Goal: Task Accomplishment & Management: Manage account settings

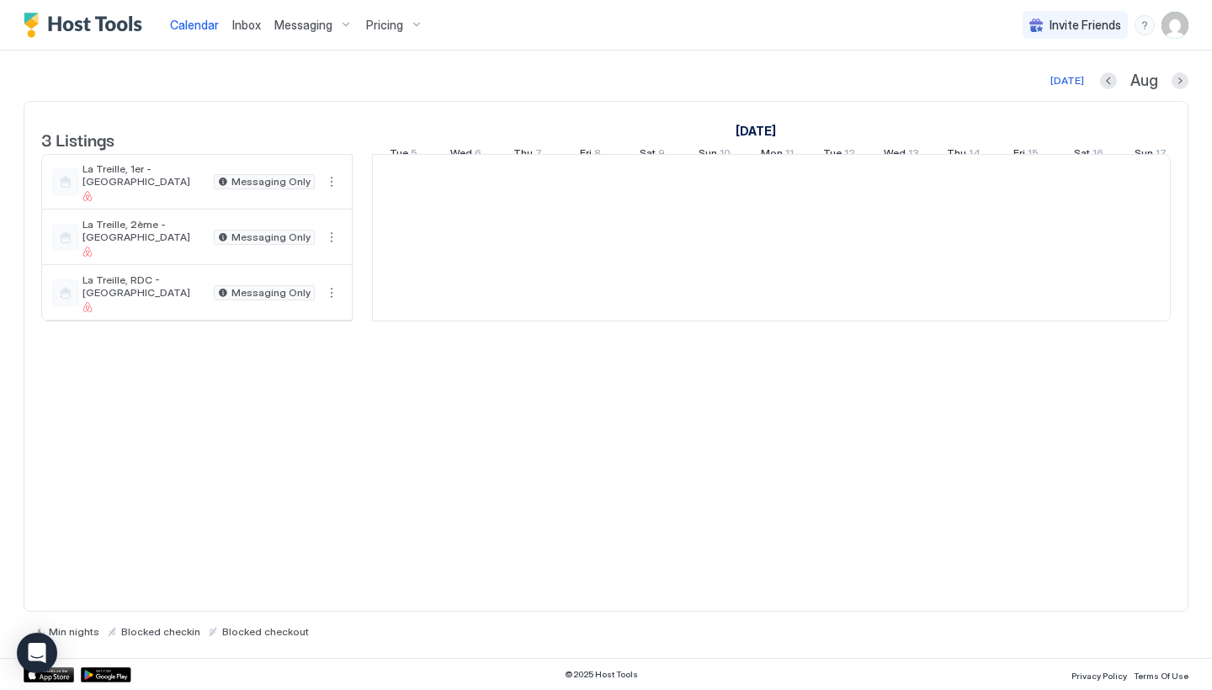
scroll to position [0, 935]
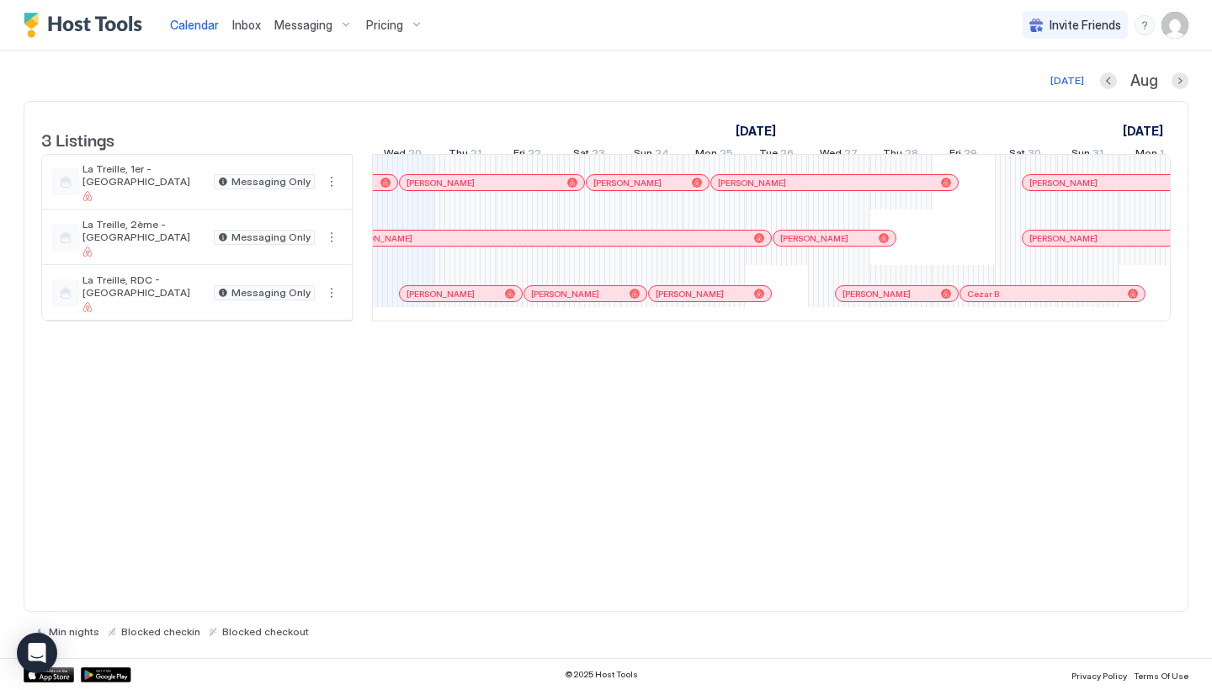
click at [246, 22] on span "Inbox" at bounding box center [246, 25] width 29 height 14
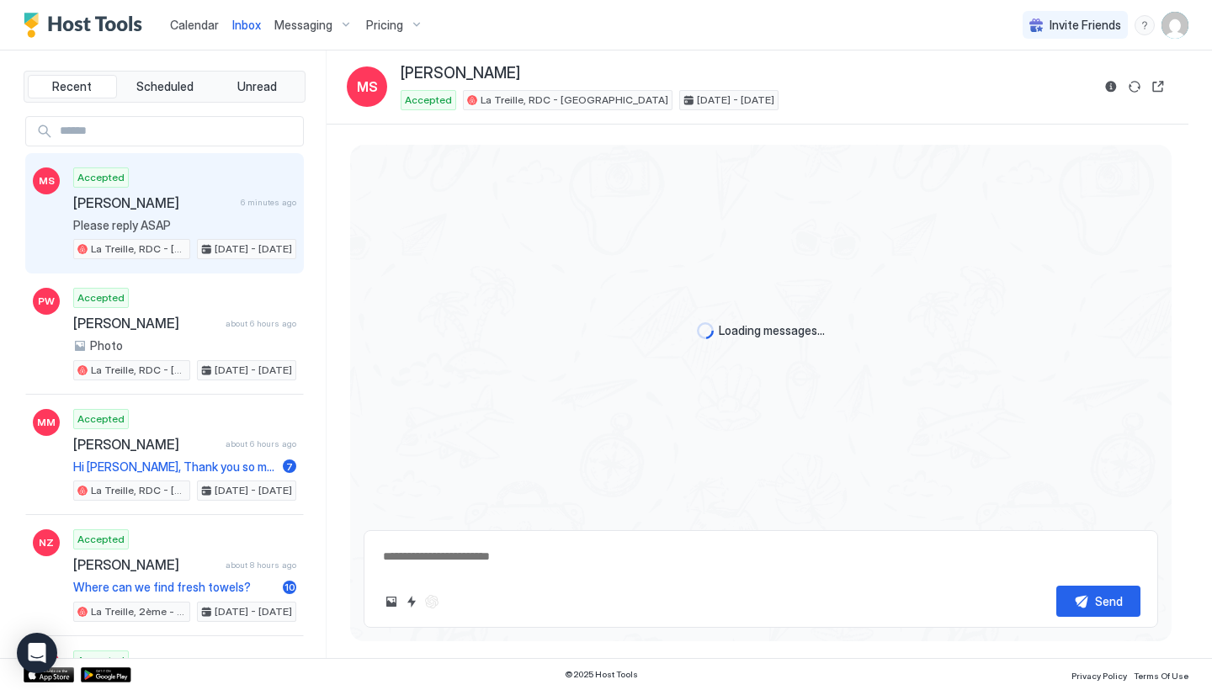
click at [200, 24] on span "Calendar" at bounding box center [194, 25] width 49 height 14
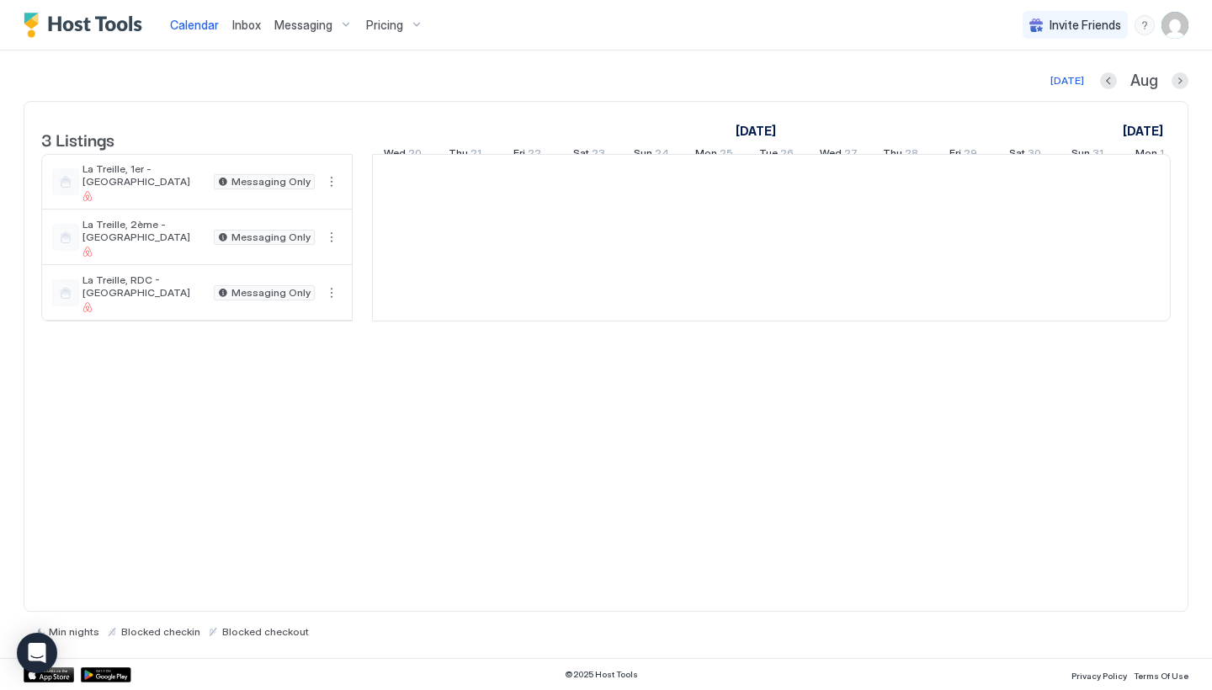
scroll to position [0, 935]
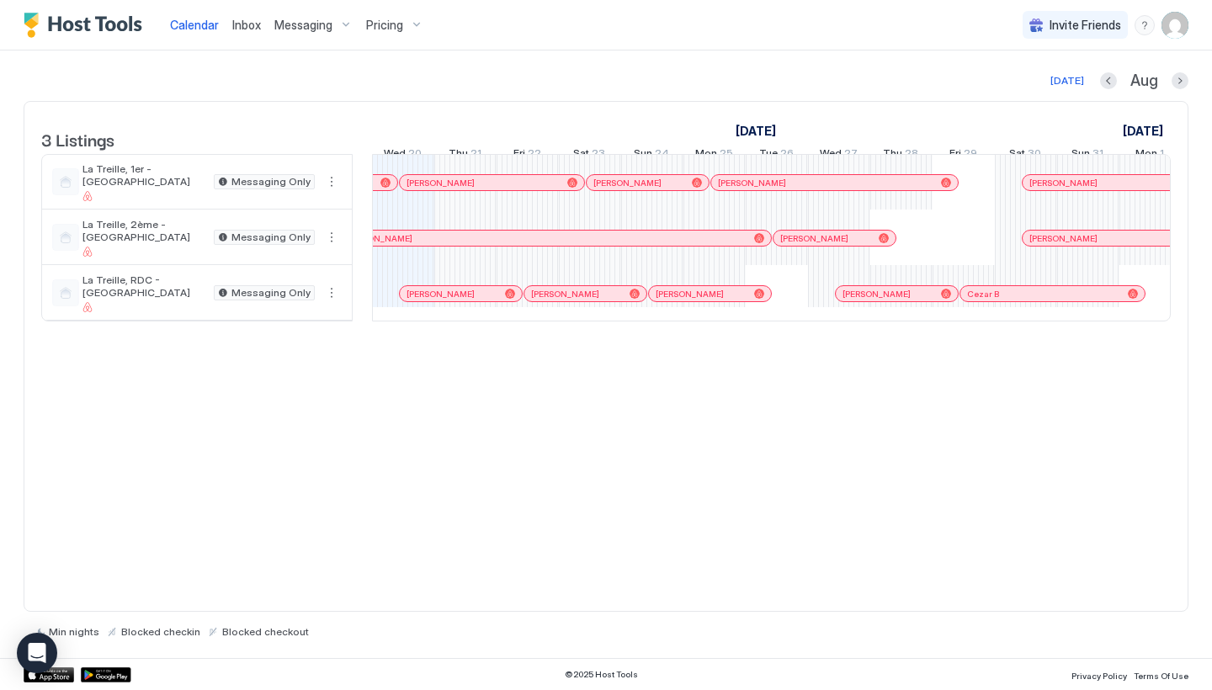
click at [422, 189] on div "[PERSON_NAME]" at bounding box center [492, 182] width 184 height 15
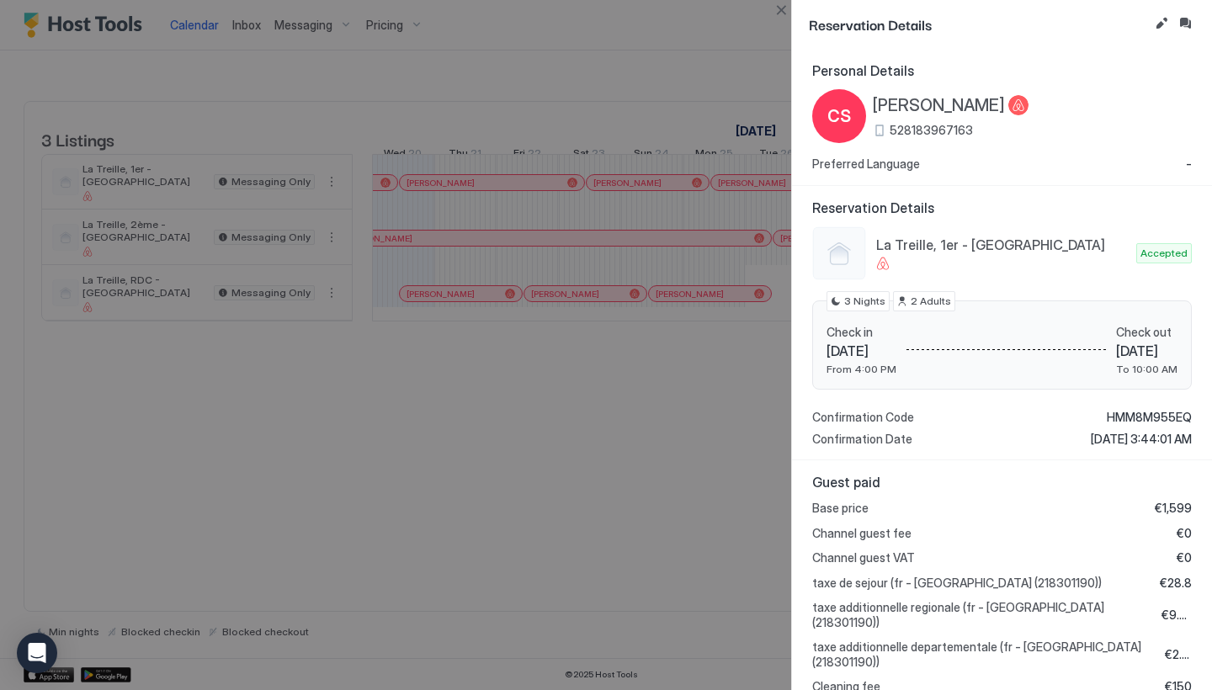
click at [570, 206] on div at bounding box center [606, 345] width 1212 height 690
click at [425, 328] on div at bounding box center [606, 345] width 1212 height 690
click at [778, 16] on button "Close" at bounding box center [781, 10] width 20 height 20
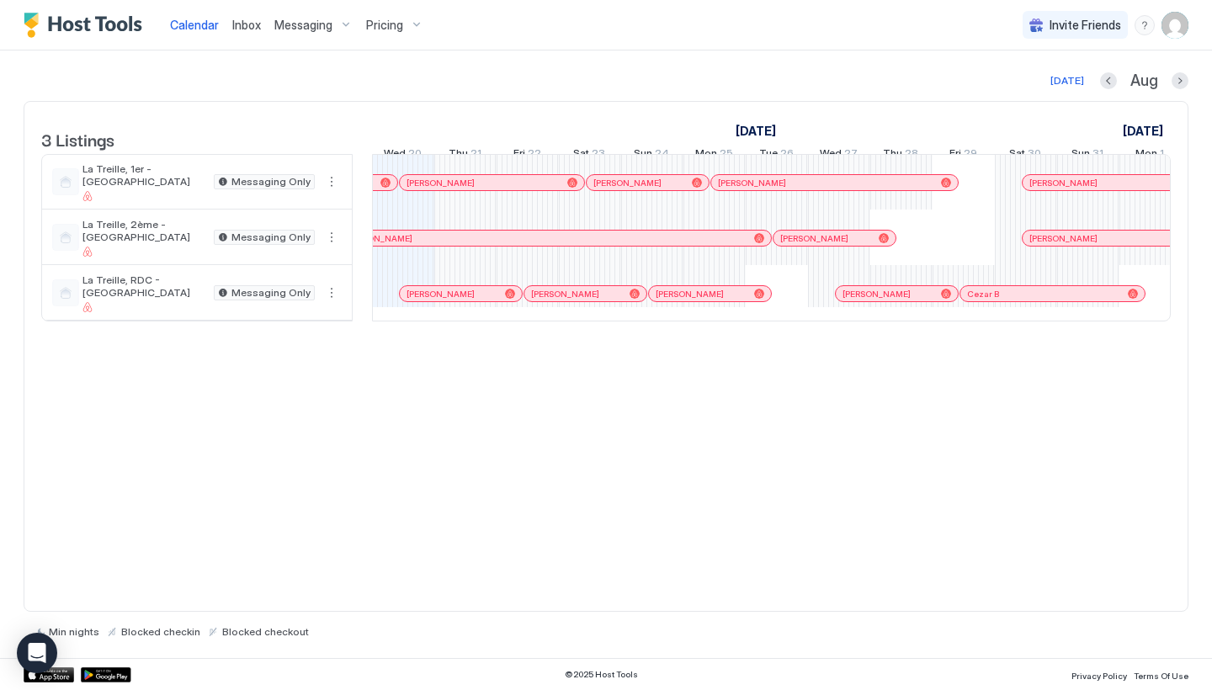
click at [471, 300] on div at bounding box center [469, 293] width 13 height 13
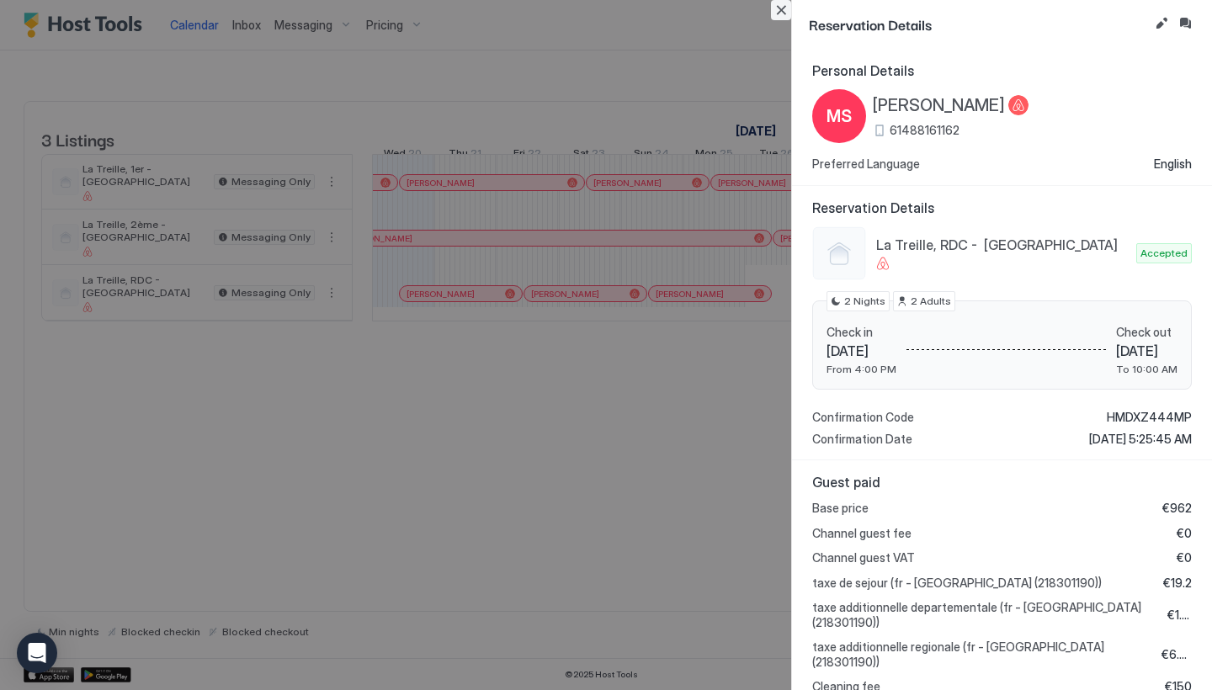
click at [782, 10] on button "Close" at bounding box center [781, 10] width 20 height 20
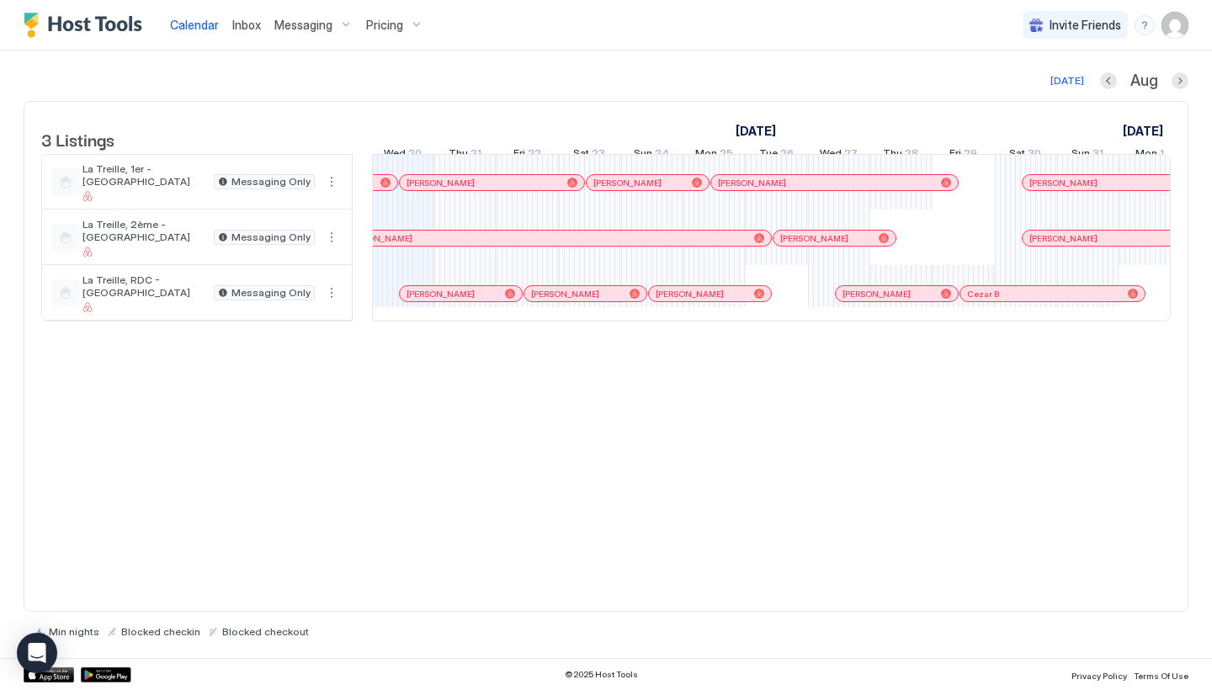
click at [484, 189] on div at bounding box center [483, 182] width 13 height 13
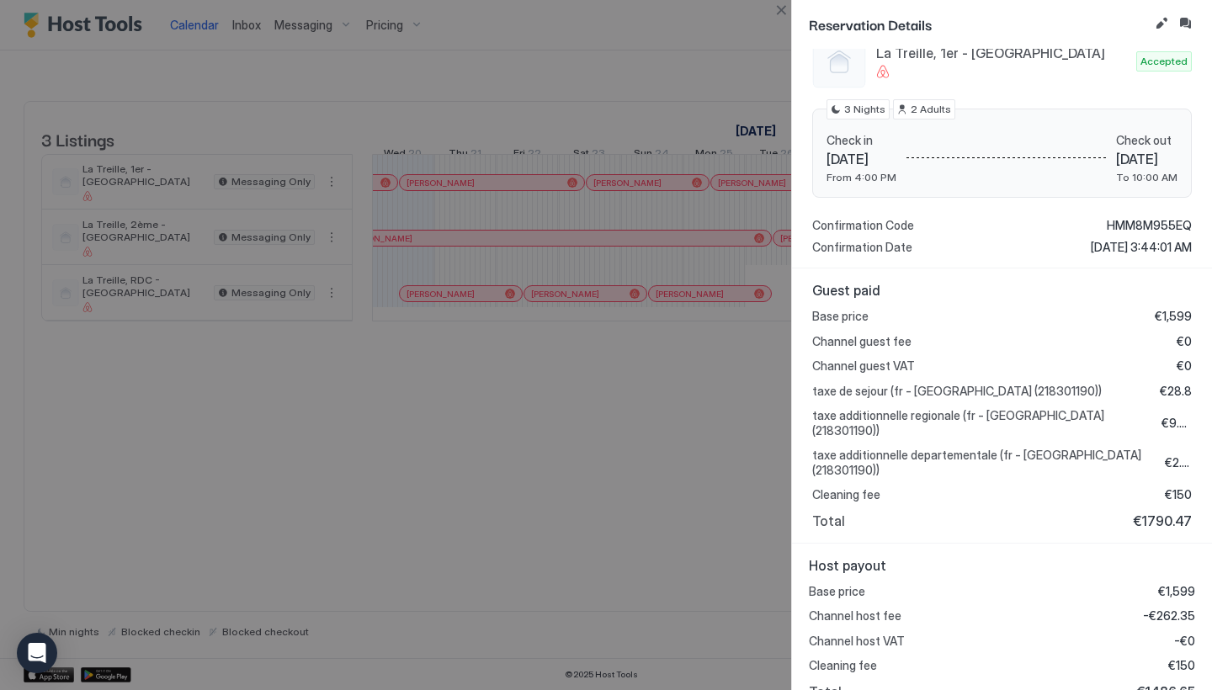
scroll to position [193, 0]
click at [776, 17] on button "Close" at bounding box center [781, 10] width 20 height 20
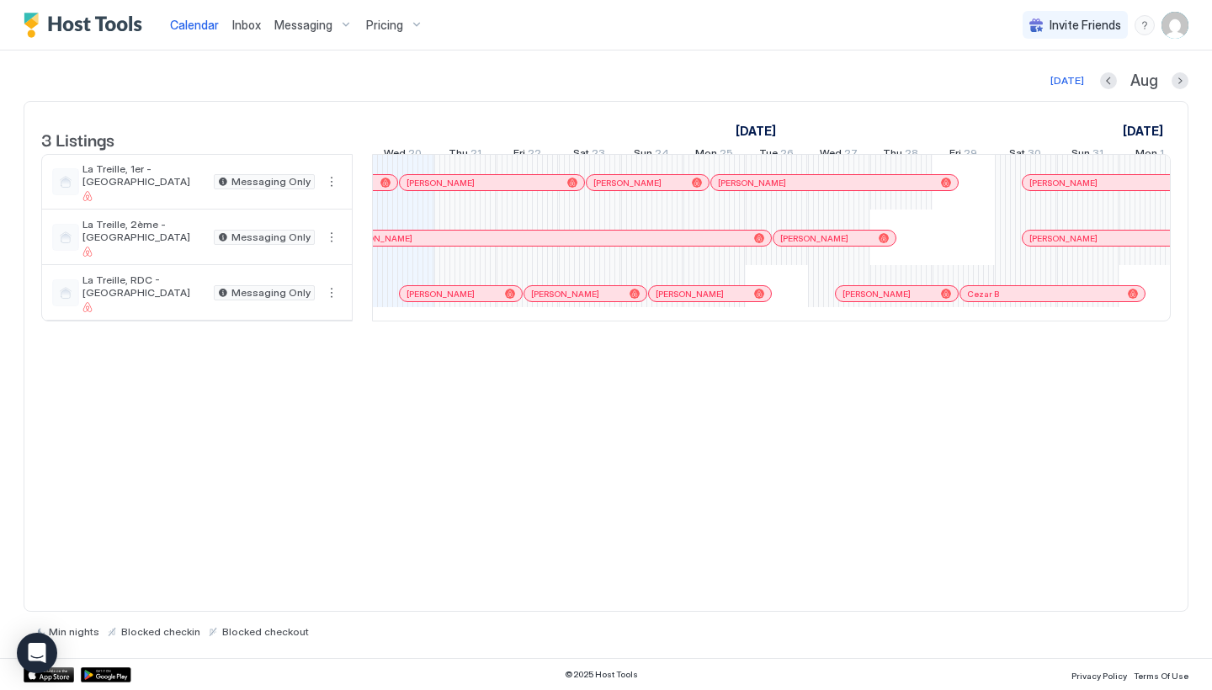
click at [439, 300] on div at bounding box center [438, 293] width 13 height 13
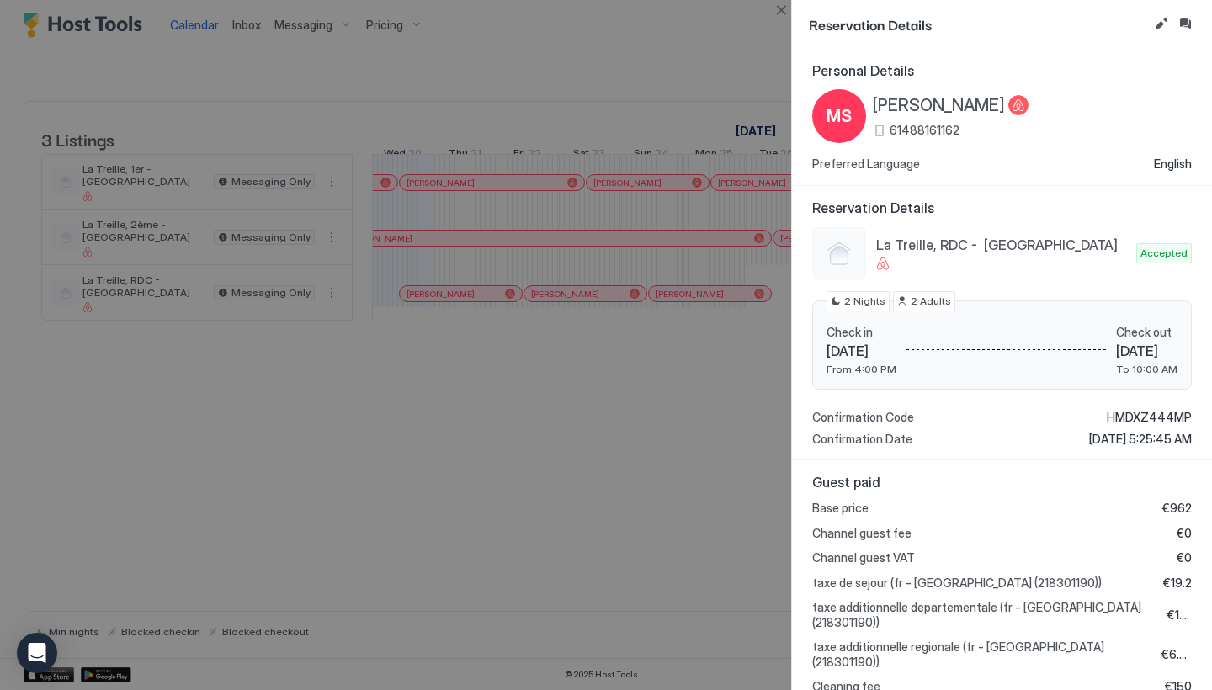
scroll to position [0, 0]
click at [719, 402] on div at bounding box center [606, 345] width 1212 height 690
click at [780, 13] on button "Close" at bounding box center [781, 10] width 20 height 20
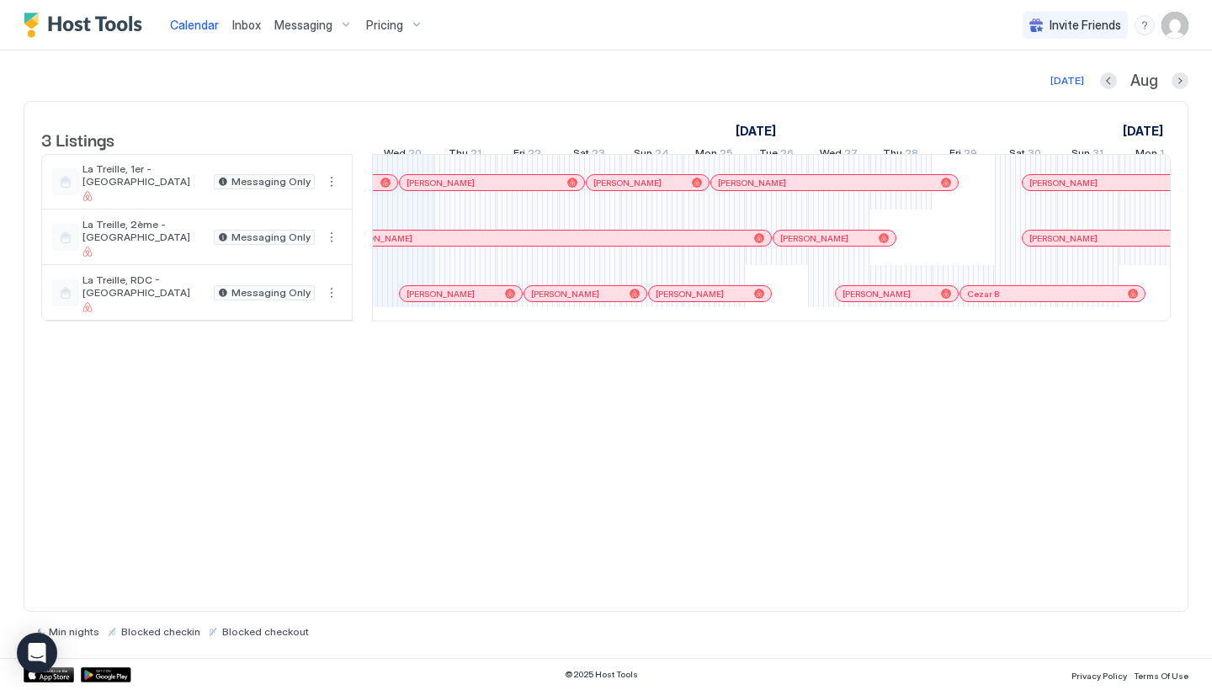
click at [454, 301] on div "[PERSON_NAME]" at bounding box center [461, 293] width 122 height 15
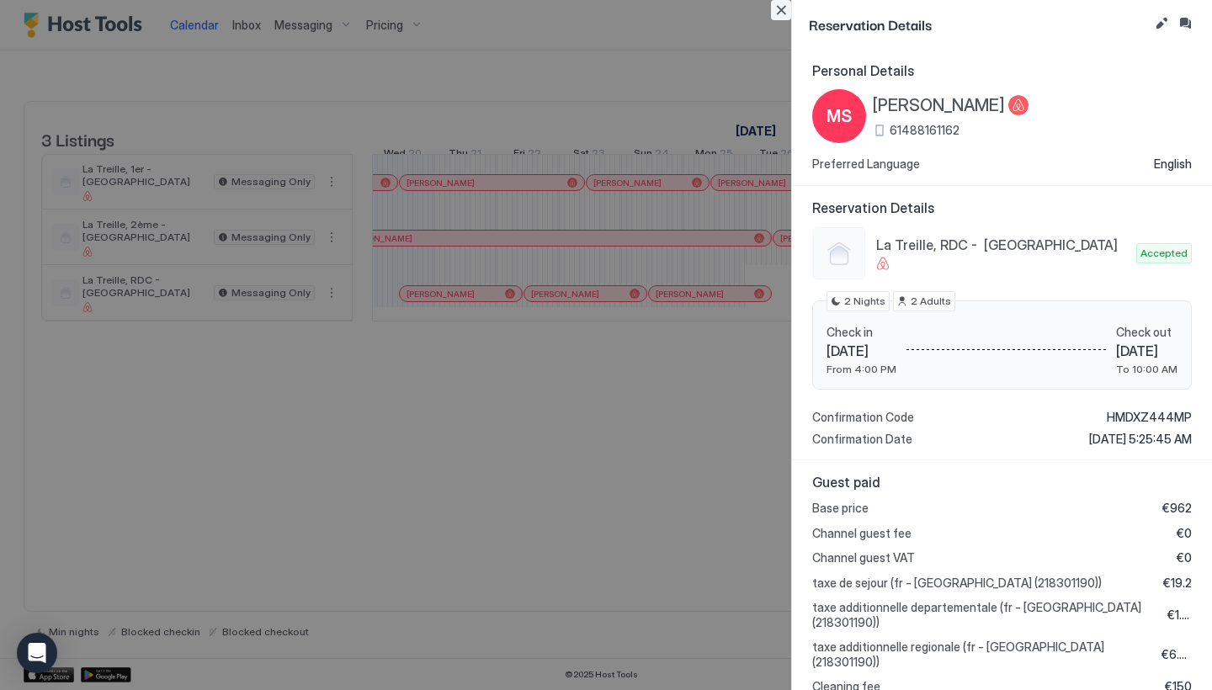
click at [789, 14] on button "Close" at bounding box center [781, 10] width 20 height 20
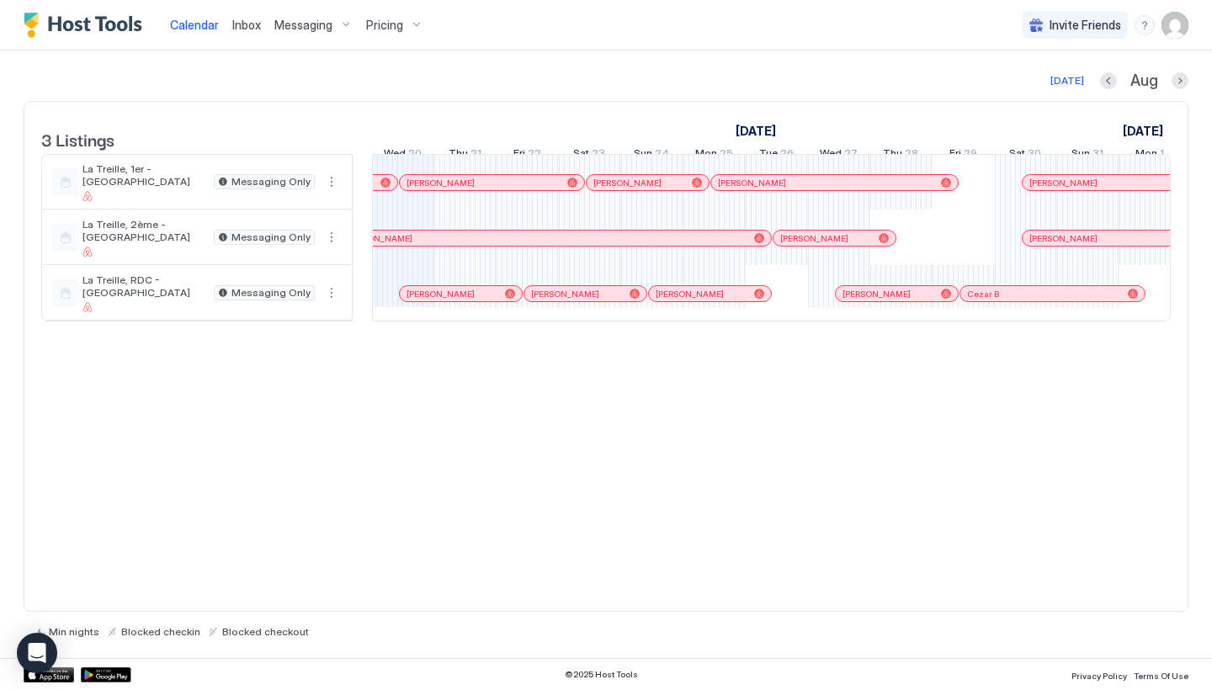
click at [520, 300] on div "[PERSON_NAME]" at bounding box center [461, 294] width 122 height 11
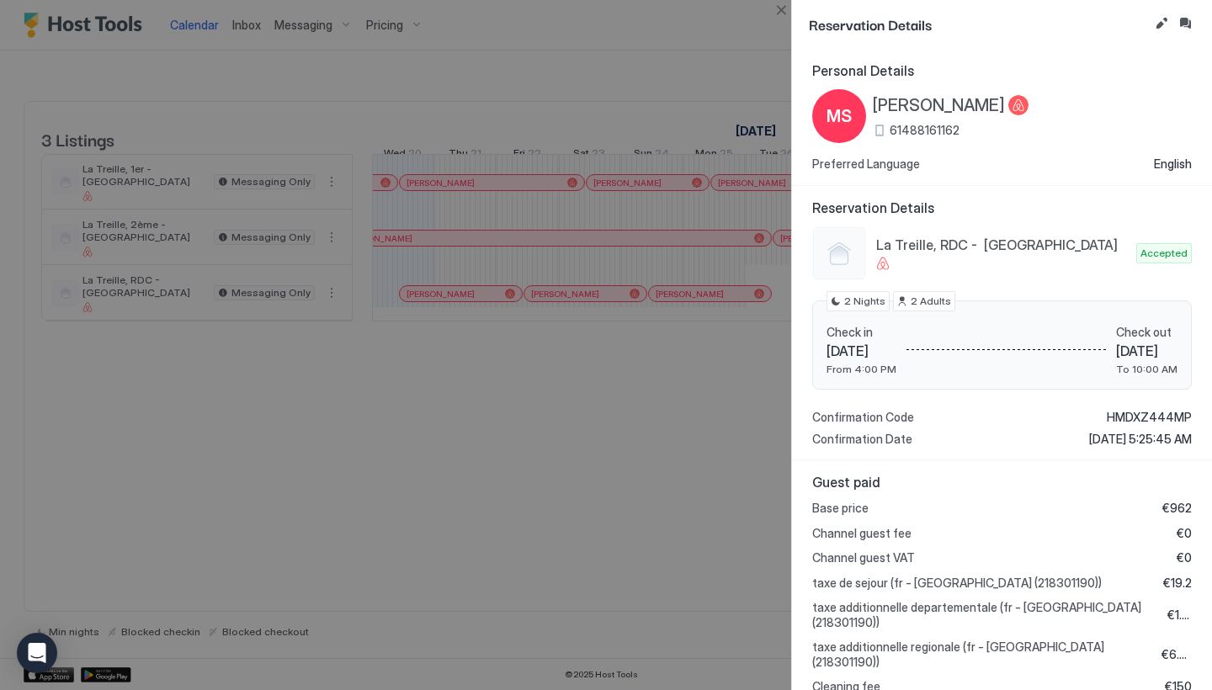
click at [520, 308] on div at bounding box center [606, 345] width 1212 height 690
click at [496, 294] on div at bounding box center [606, 345] width 1212 height 690
click at [786, 4] on button "Close" at bounding box center [781, 10] width 20 height 20
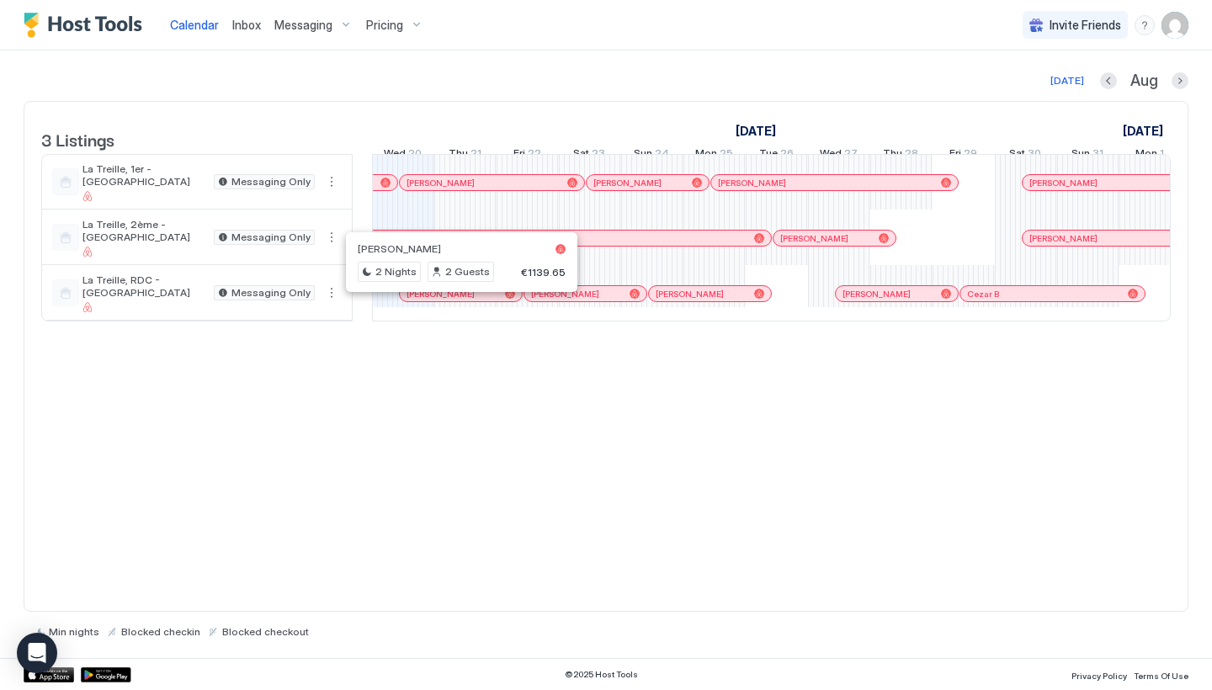
click at [455, 300] on div at bounding box center [454, 293] width 13 height 13
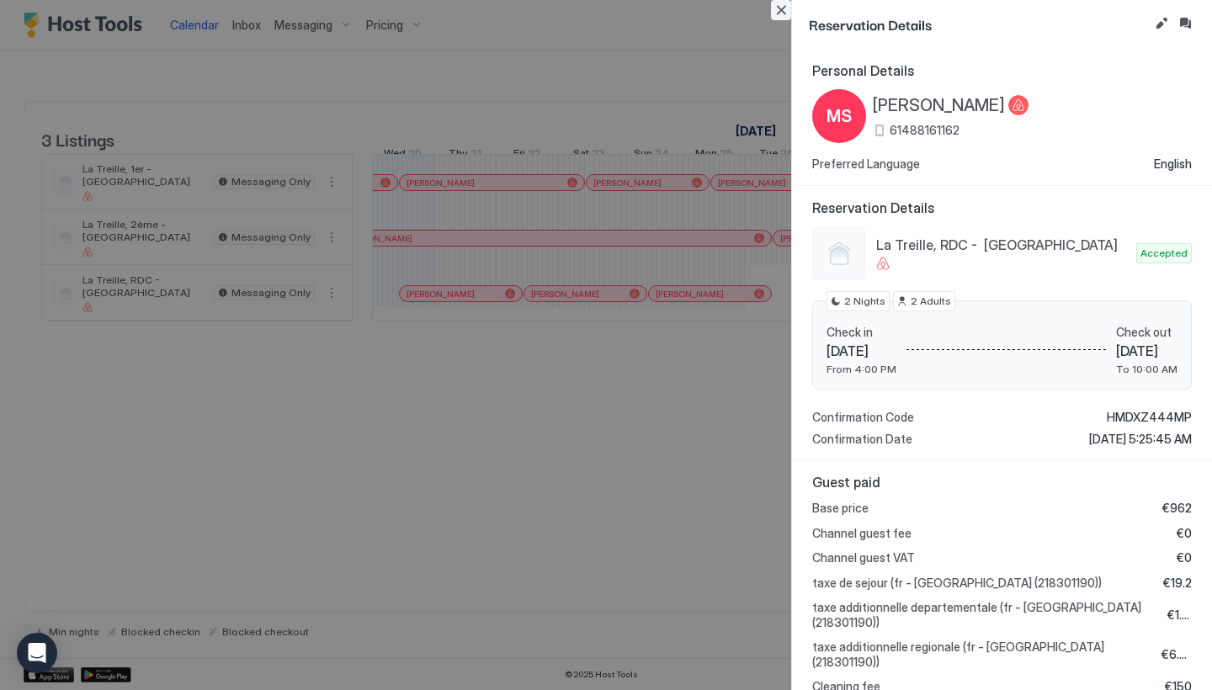
click at [788, 7] on button "Close" at bounding box center [781, 10] width 20 height 20
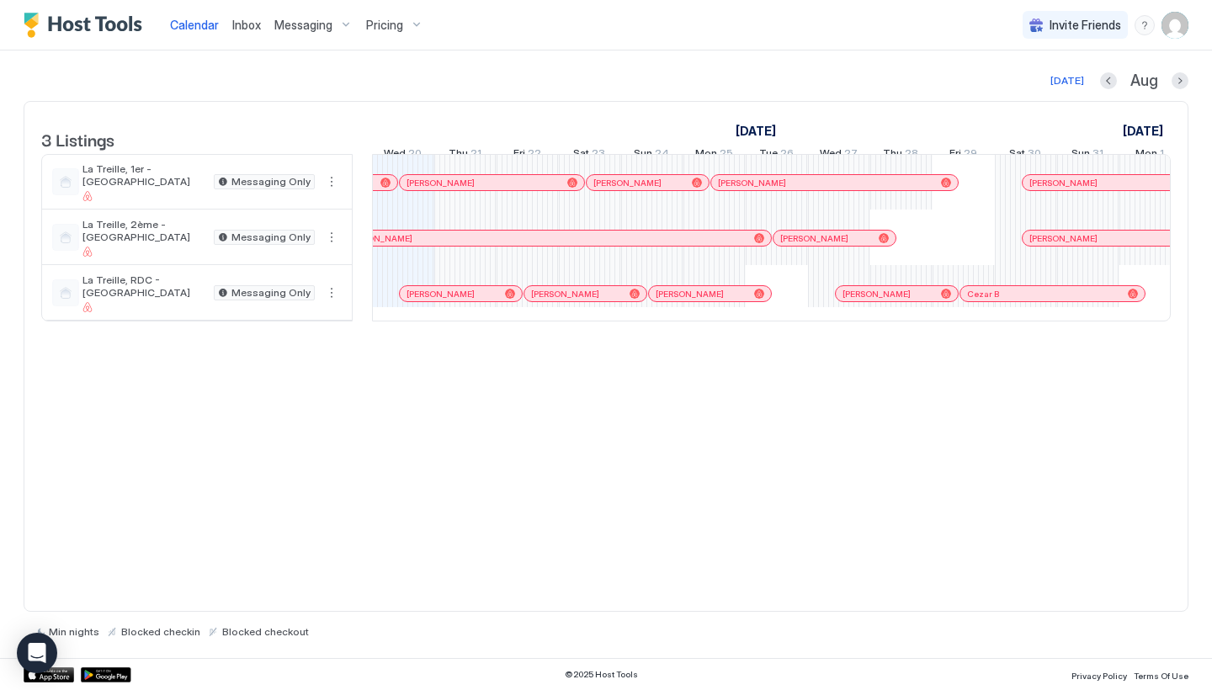
click at [465, 300] on div at bounding box center [465, 293] width 13 height 13
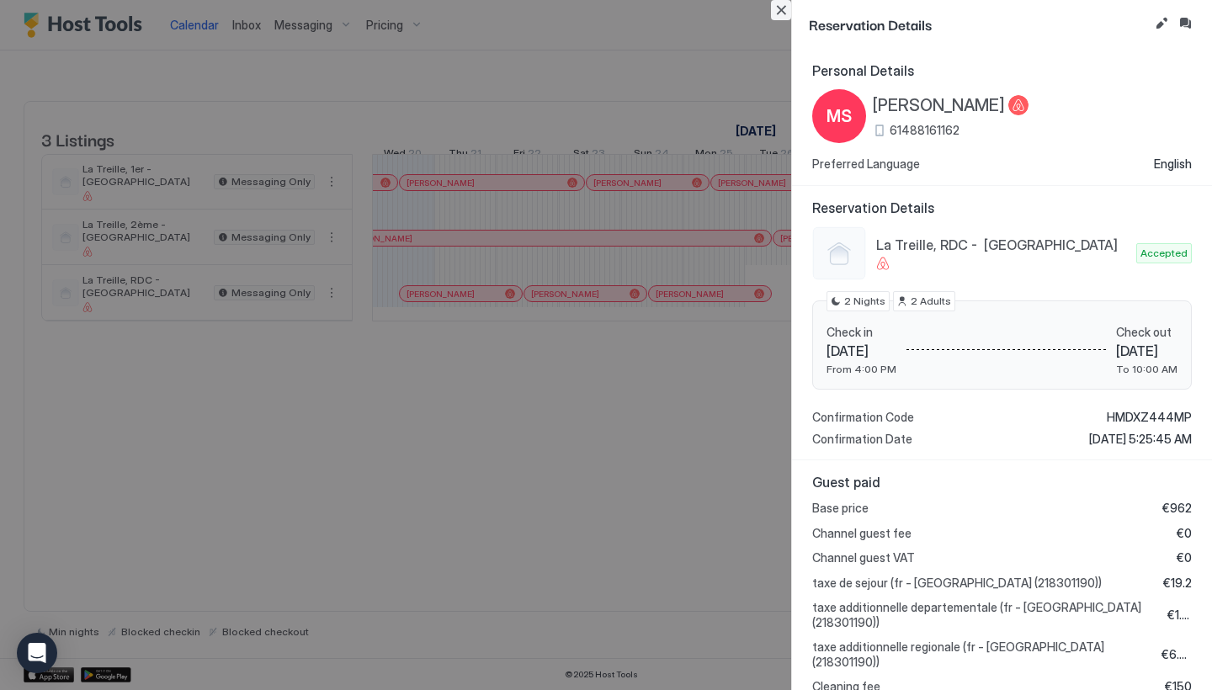
click at [784, 11] on button "Close" at bounding box center [781, 10] width 20 height 20
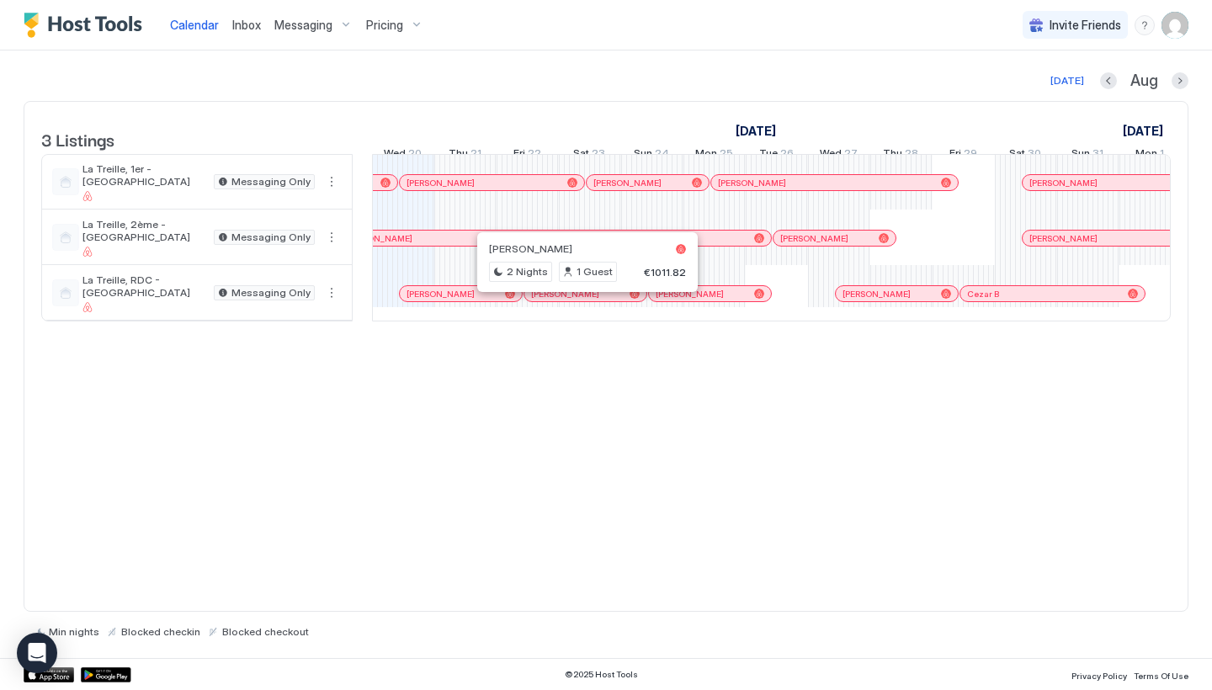
click at [581, 300] on div at bounding box center [581, 293] width 13 height 13
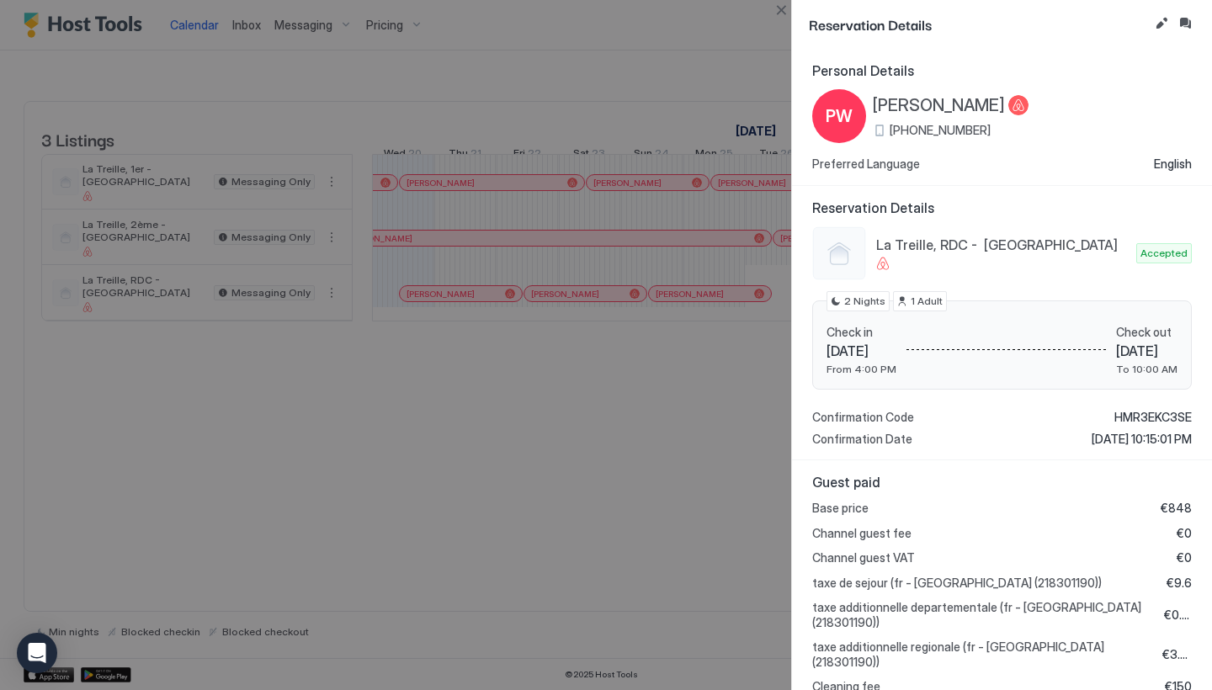
click at [758, 66] on div at bounding box center [606, 345] width 1212 height 690
click at [775, 18] on button "Close" at bounding box center [781, 10] width 20 height 20
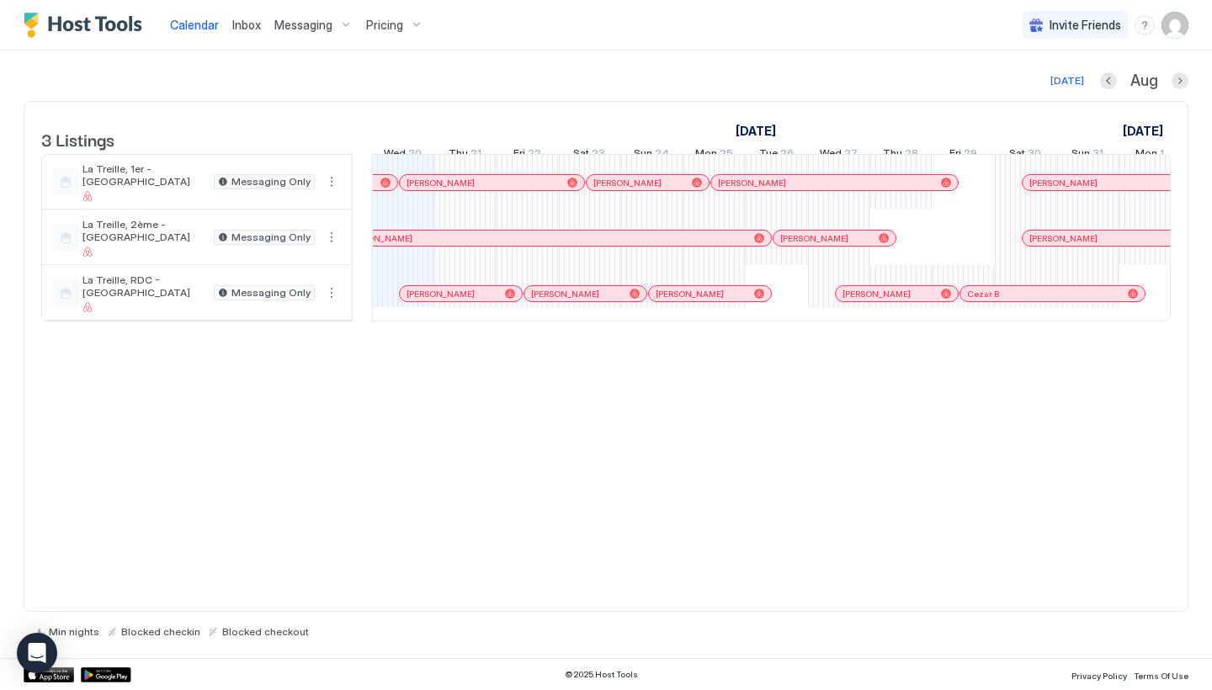
click at [422, 246] on div "[PERSON_NAME]" at bounding box center [553, 238] width 433 height 15
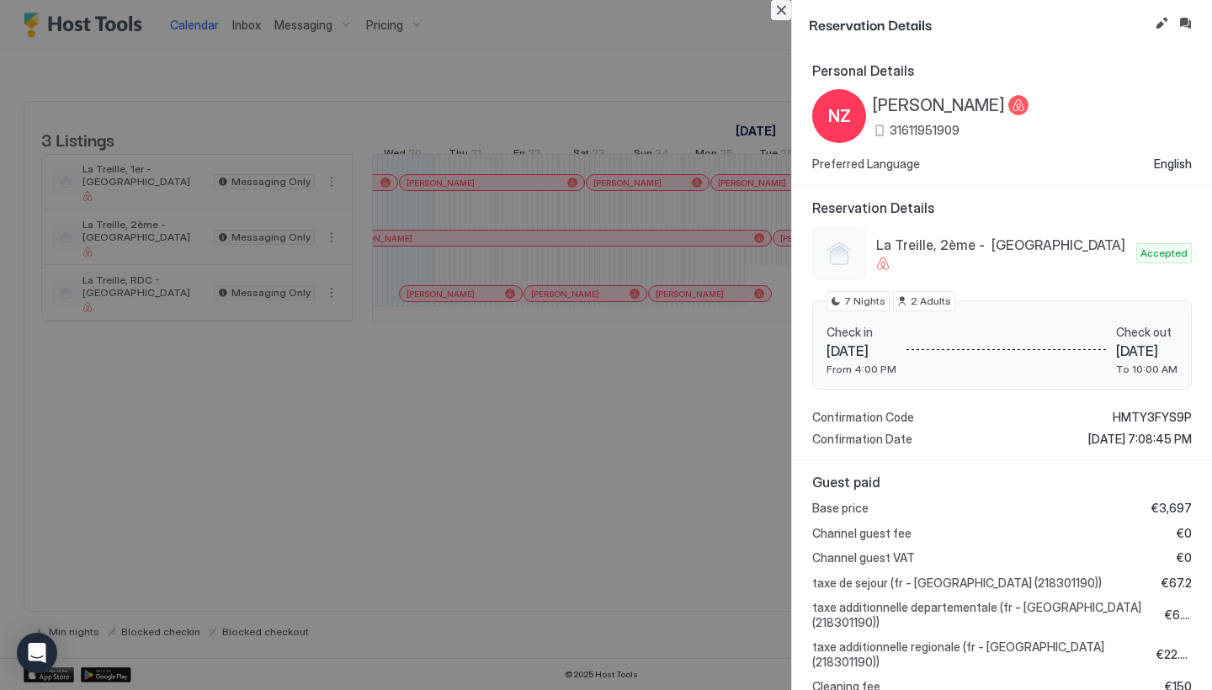
click at [780, 9] on button "Close" at bounding box center [781, 10] width 20 height 20
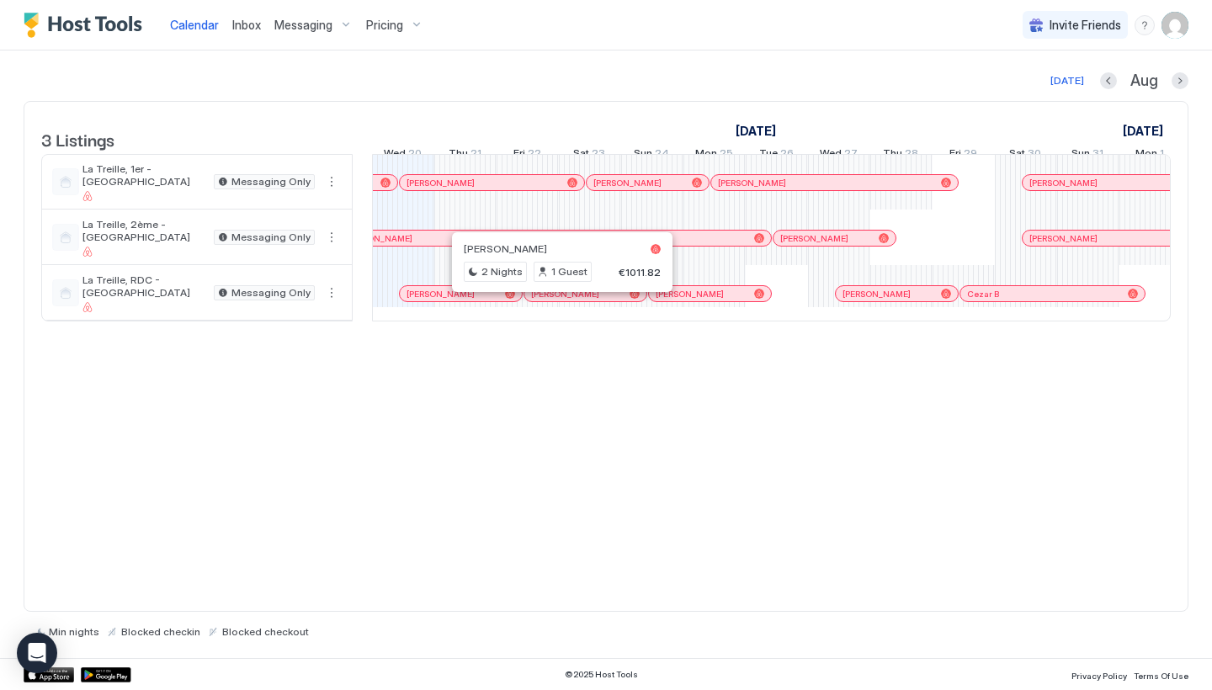
click at [566, 300] on div at bounding box center [566, 293] width 13 height 13
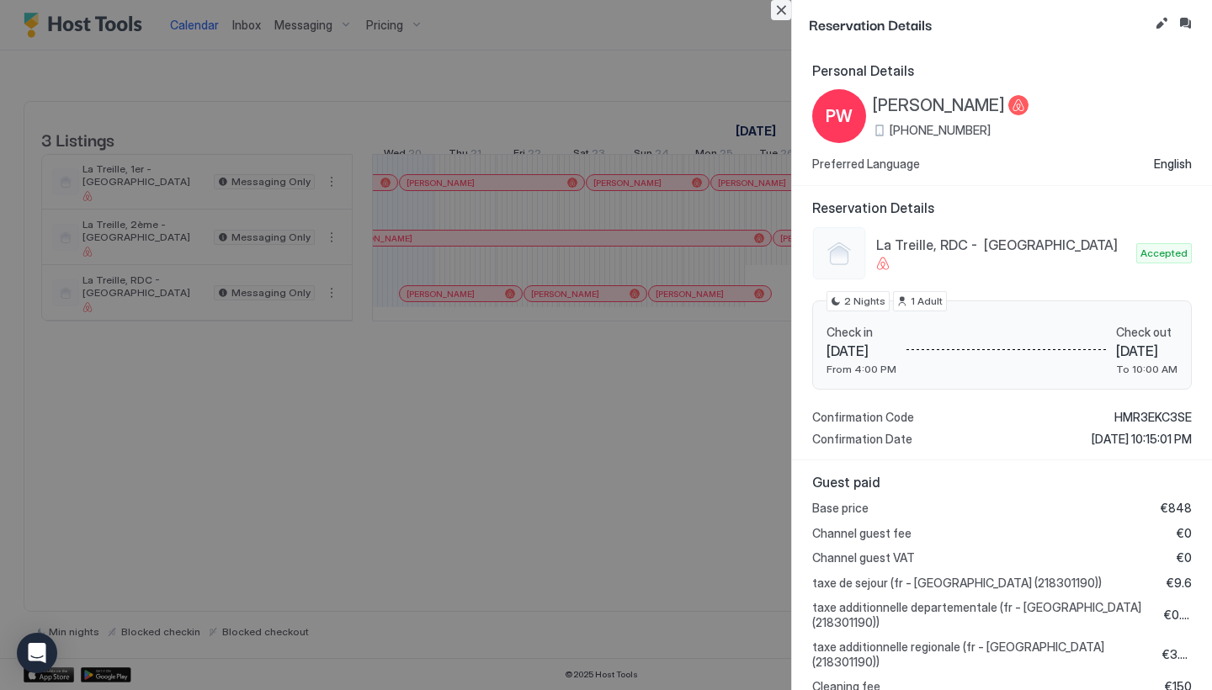
click at [786, 13] on button "Close" at bounding box center [781, 10] width 20 height 20
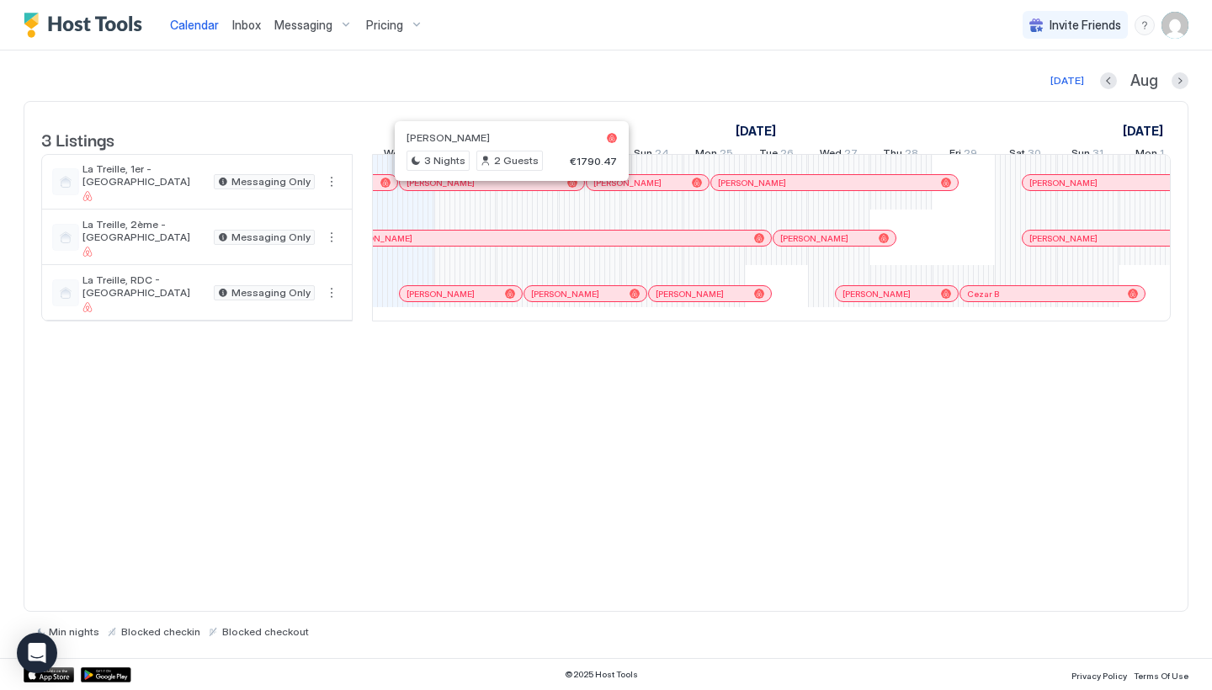
click at [557, 190] on div "[PERSON_NAME]" at bounding box center [492, 182] width 184 height 15
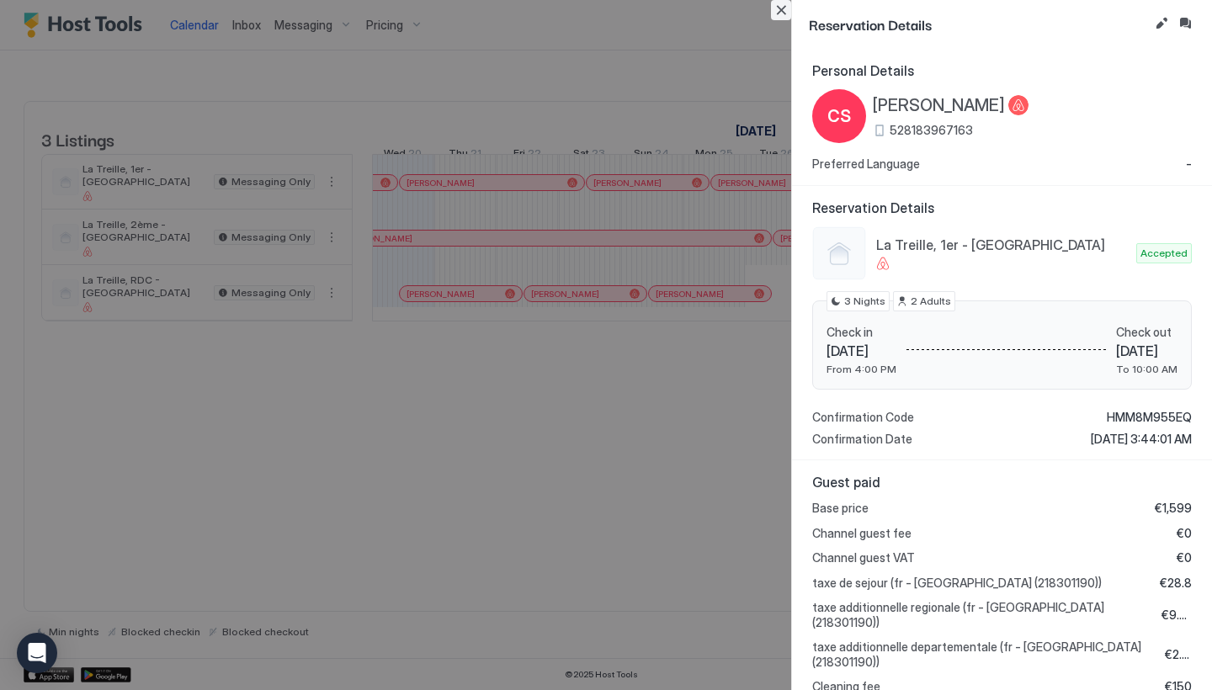
click at [784, 9] on button "Close" at bounding box center [781, 10] width 20 height 20
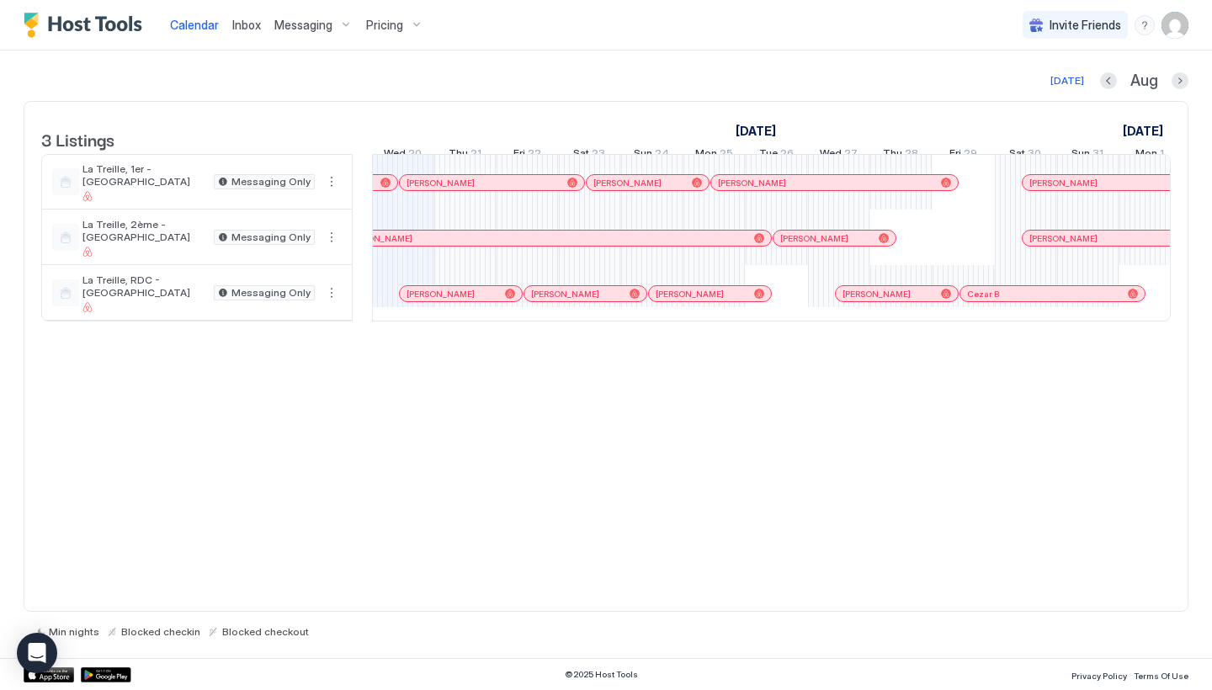
click at [467, 188] on span "[PERSON_NAME]" at bounding box center [440, 183] width 68 height 11
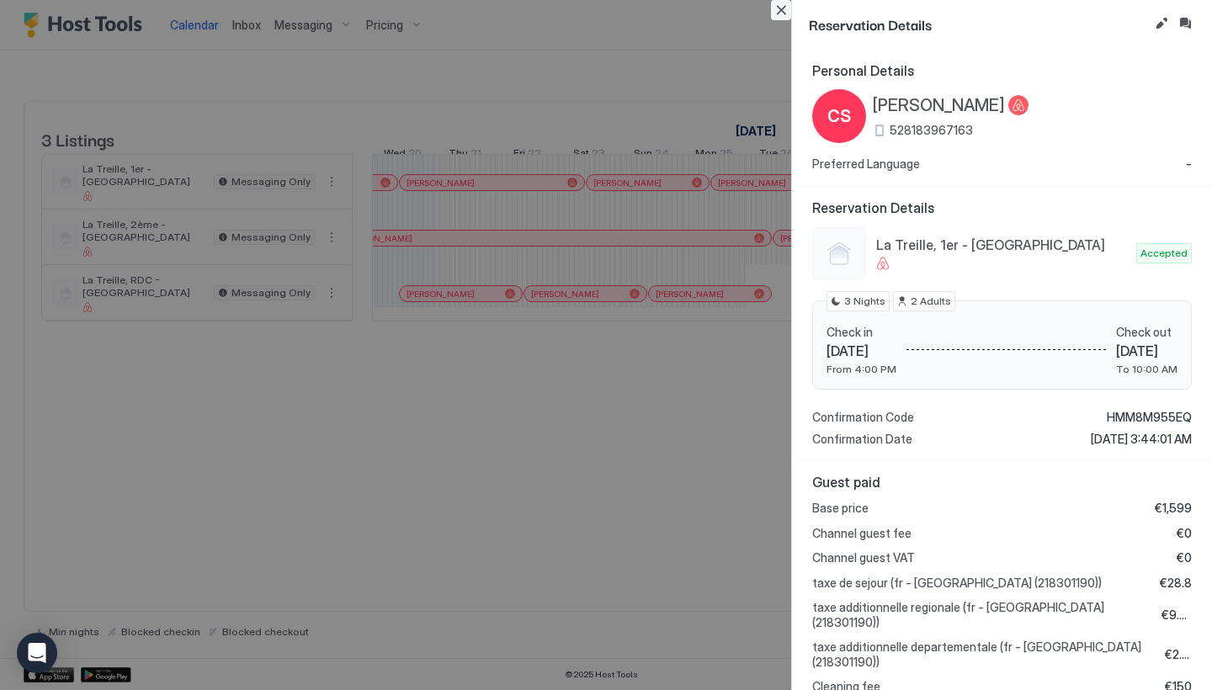
click at [779, 14] on button "Close" at bounding box center [781, 10] width 20 height 20
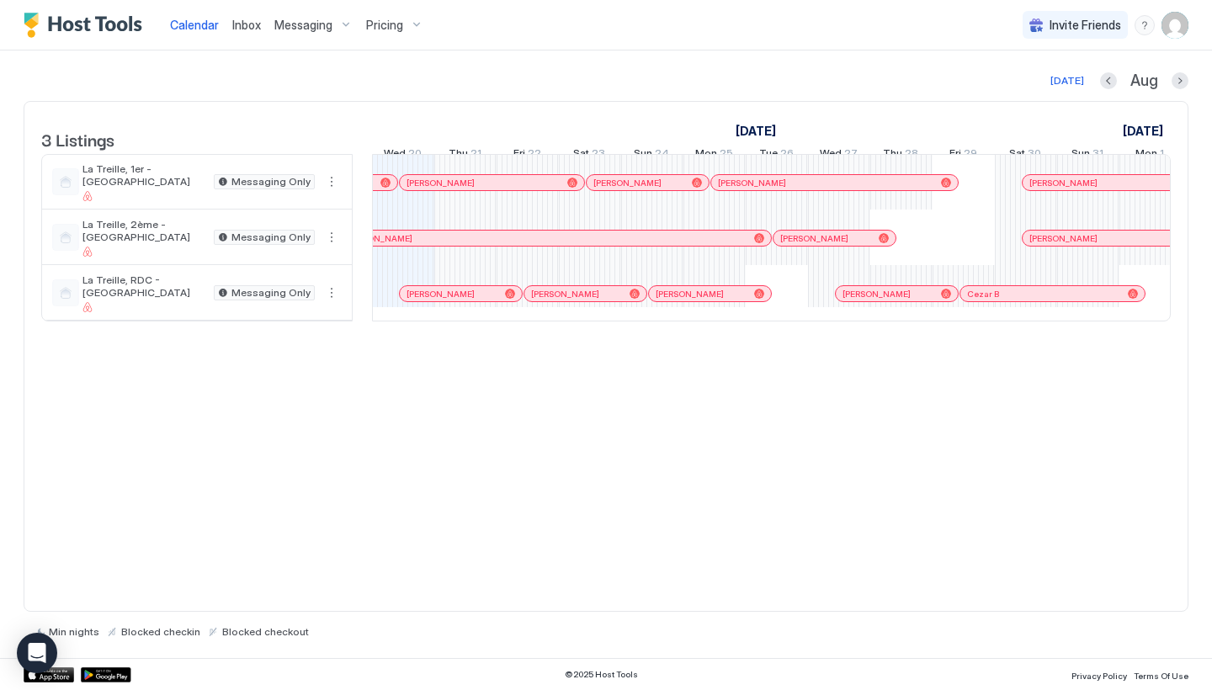
click at [594, 301] on div "[PERSON_NAME]" at bounding box center [585, 293] width 122 height 15
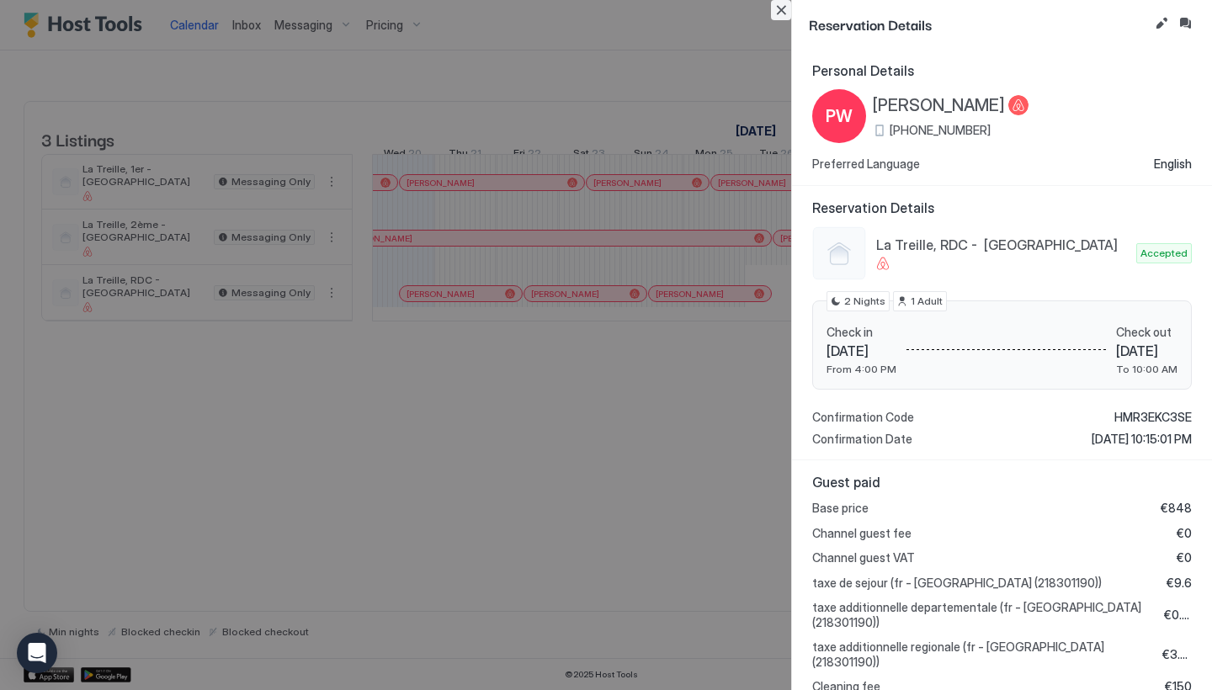
click at [774, 2] on button "Close" at bounding box center [781, 10] width 20 height 20
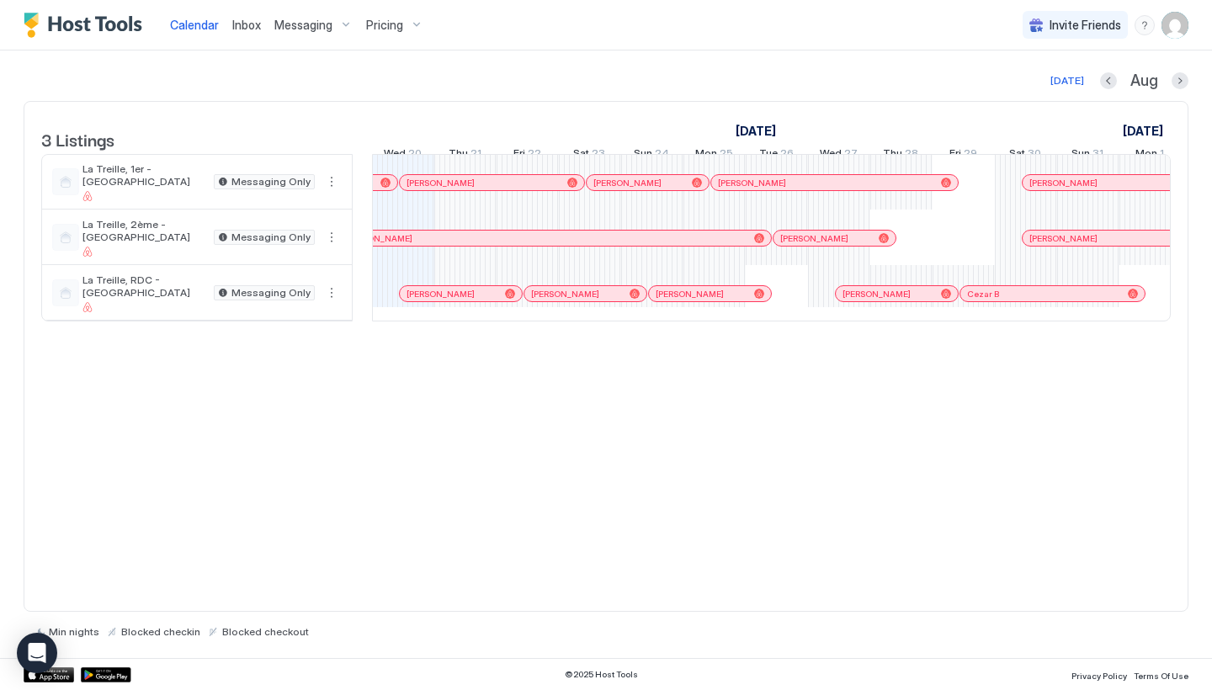
click at [613, 189] on div at bounding box center [609, 182] width 13 height 13
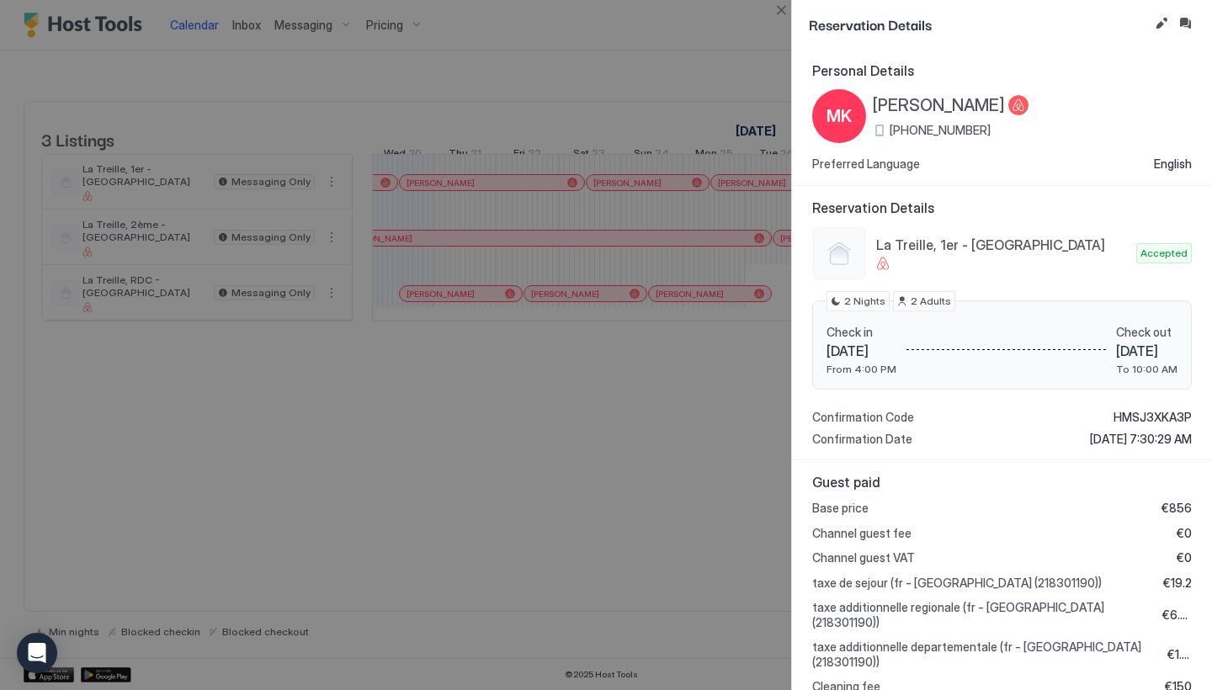
click at [782, 22] on div at bounding box center [606, 345] width 1212 height 690
click at [782, 21] on div at bounding box center [606, 345] width 1212 height 690
click at [778, 17] on button "Close" at bounding box center [781, 10] width 20 height 20
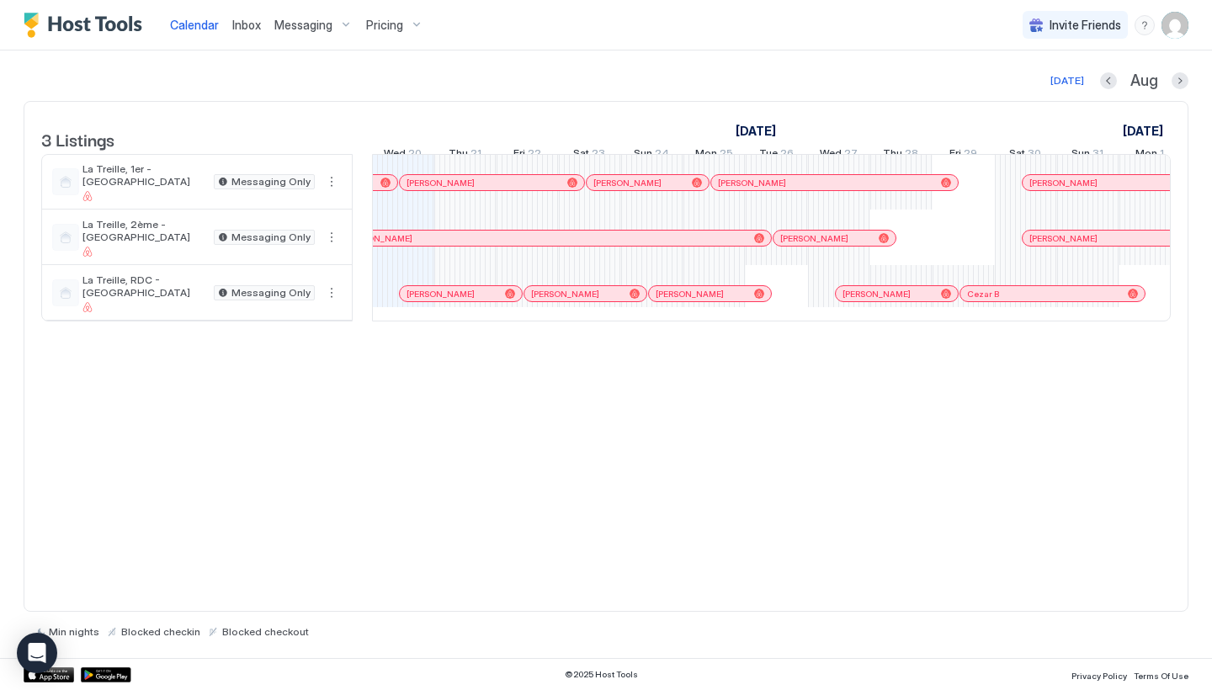
click at [722, 301] on div "[PERSON_NAME]" at bounding box center [710, 293] width 122 height 15
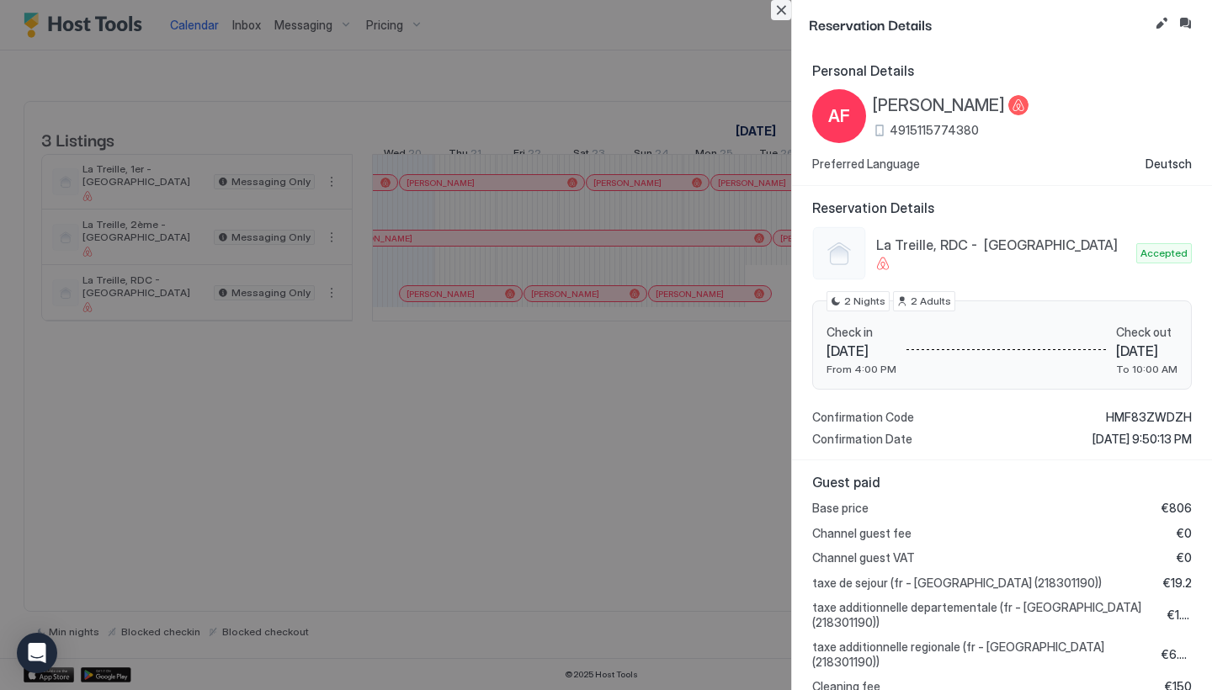
click at [772, 14] on button "Close" at bounding box center [781, 10] width 20 height 20
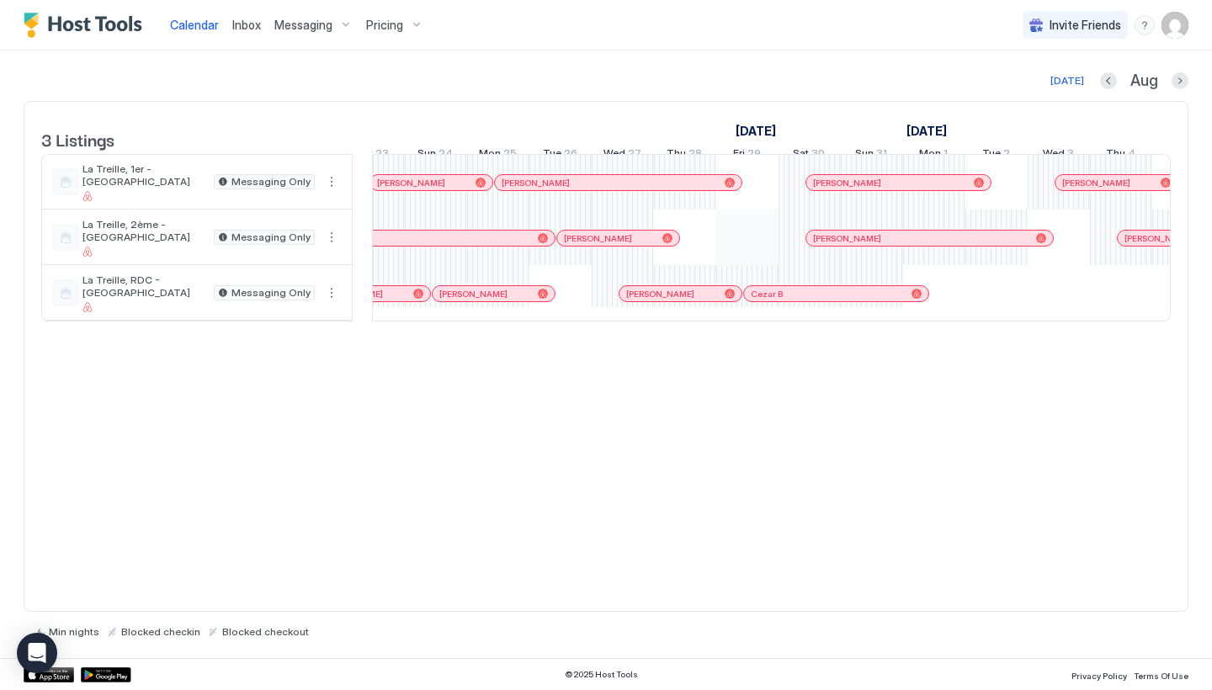
scroll to position [0, 1255]
